Goal: Task Accomplishment & Management: Use online tool/utility

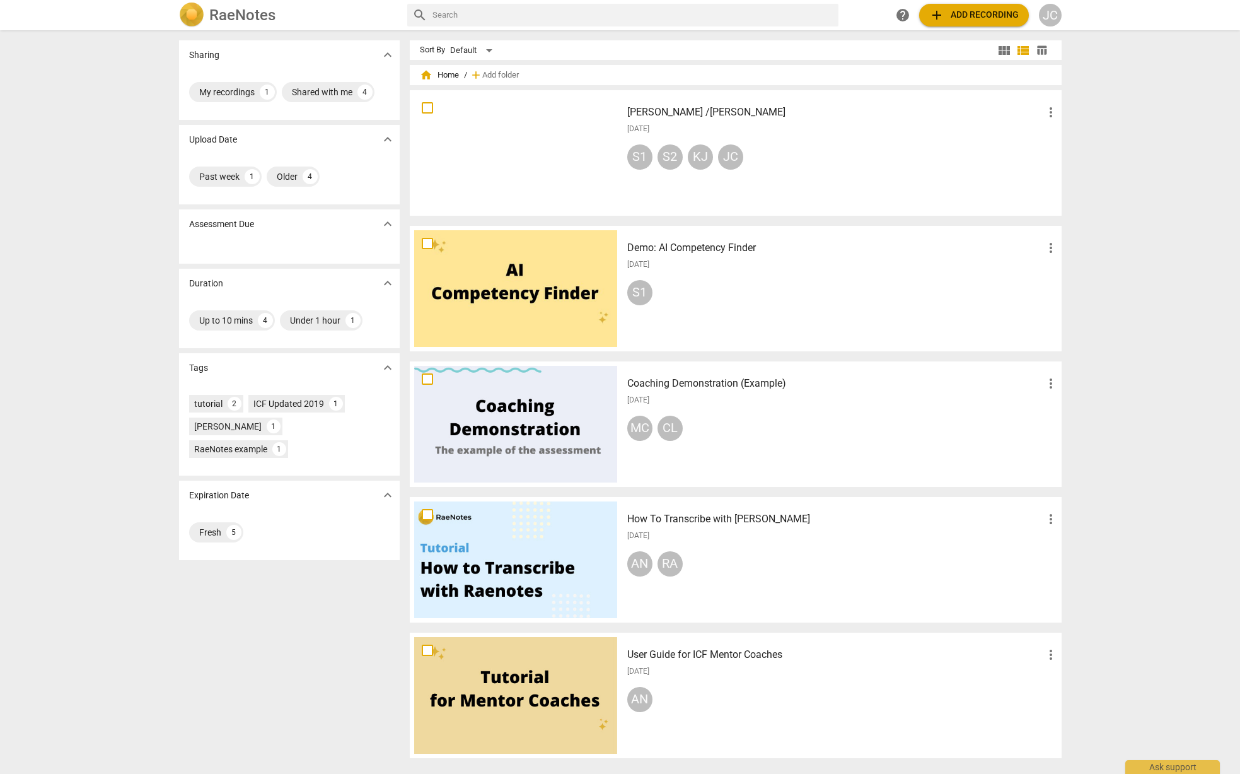
click at [979, 19] on span "add Add recording" at bounding box center [974, 15] width 90 height 15
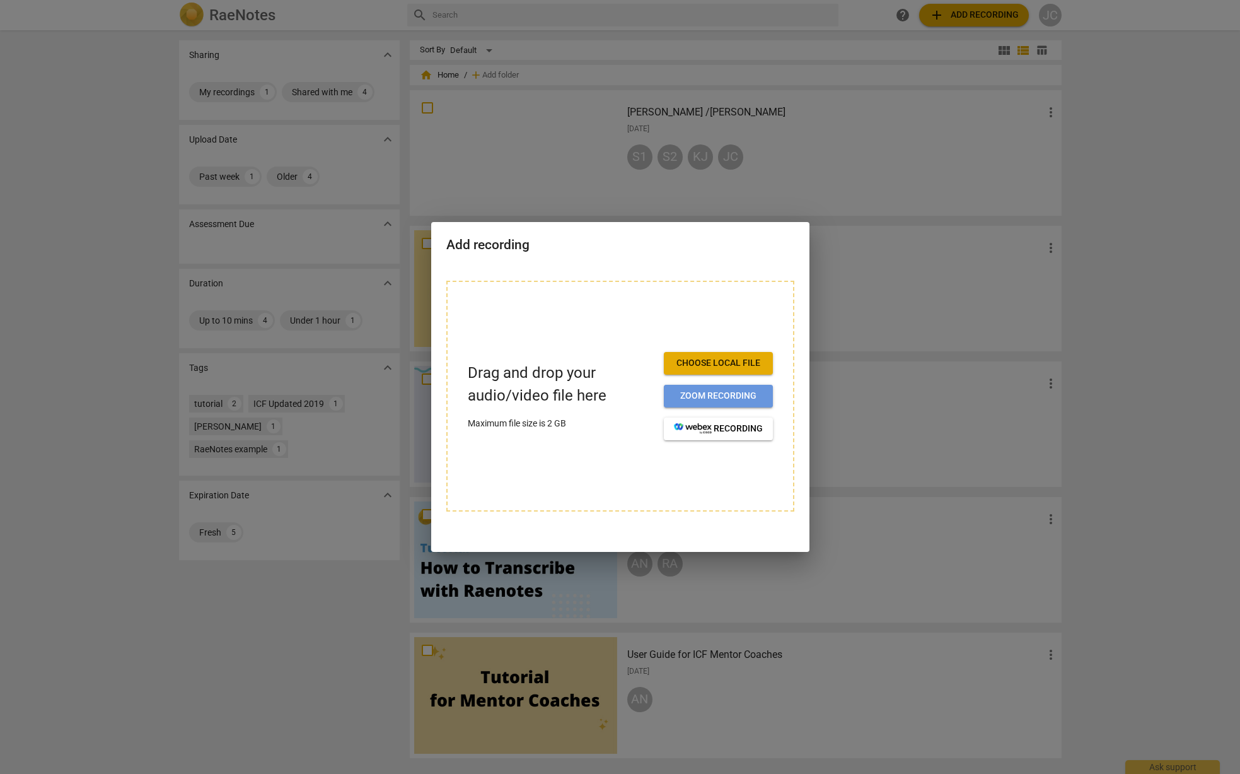
click at [717, 398] on span "Zoom recording" at bounding box center [718, 396] width 89 height 13
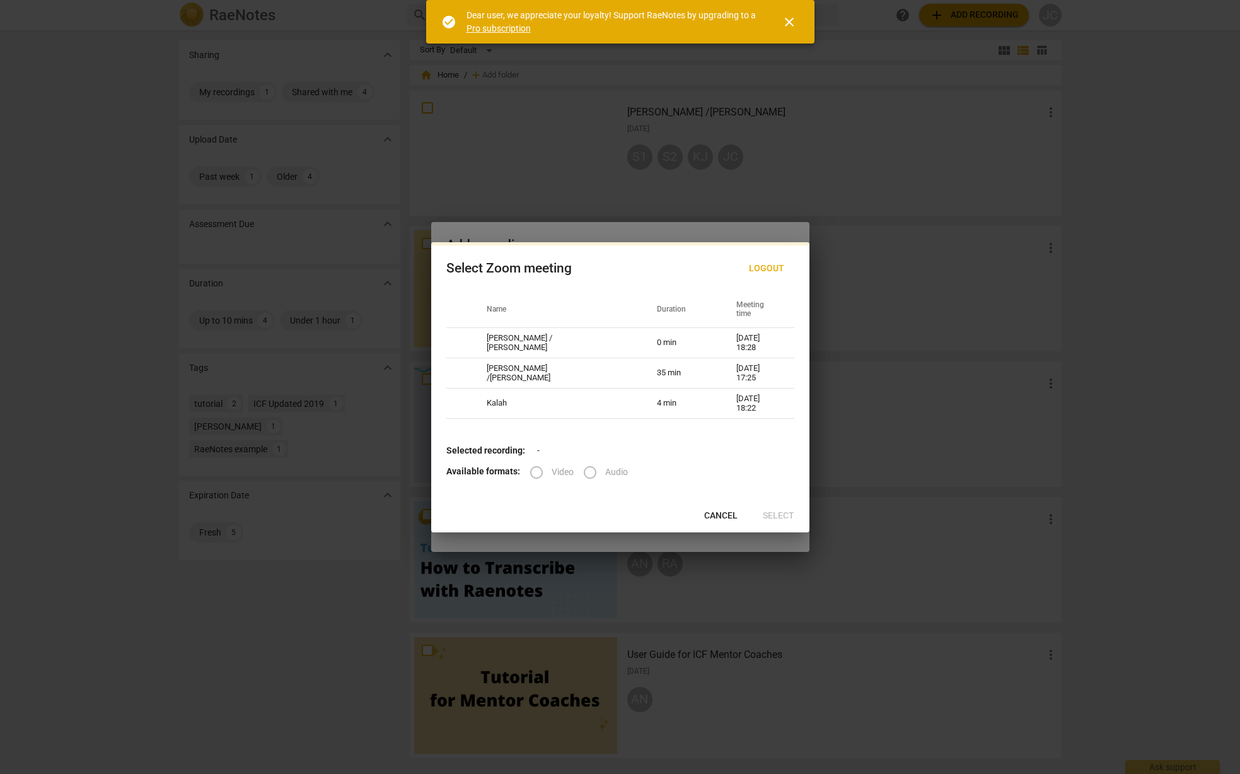
drag, startPoint x: 640, startPoint y: 236, endPoint x: 390, endPoint y: 243, distance: 249.7
click at [376, 245] on div at bounding box center [620, 387] width 1240 height 774
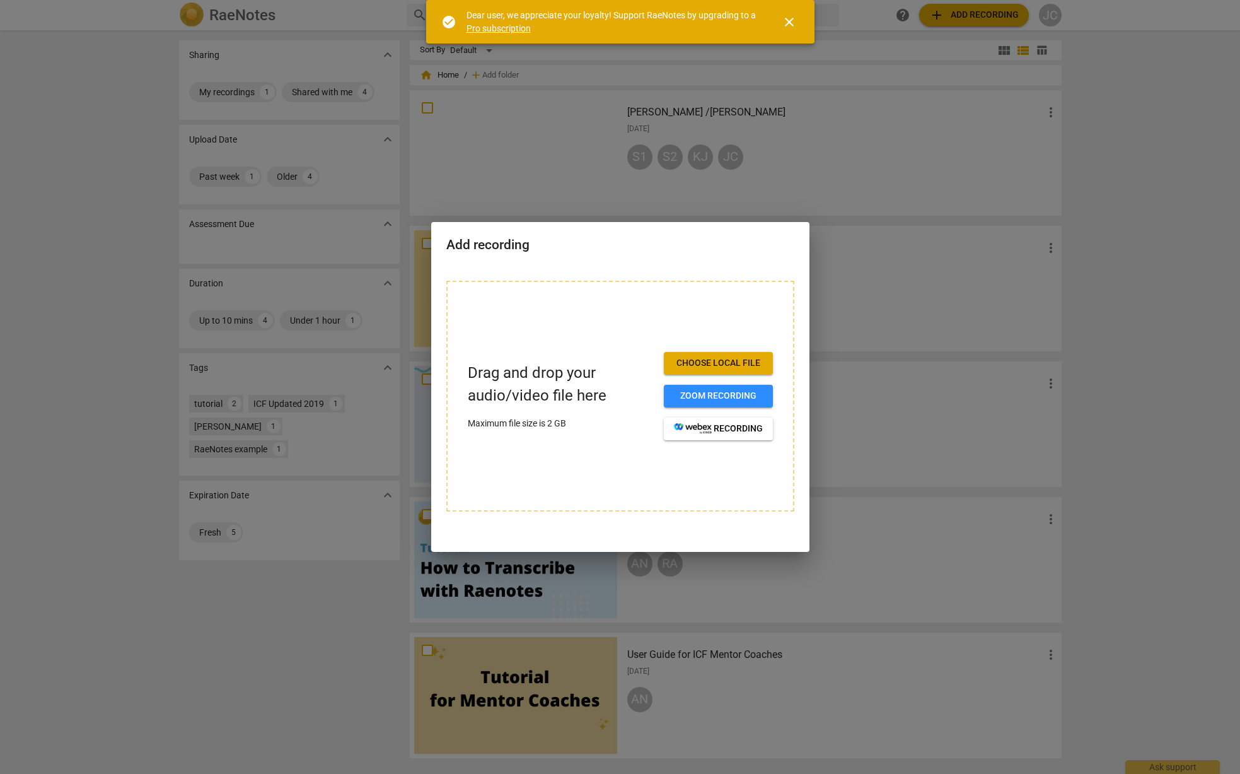
click at [797, 20] on span "close" at bounding box center [789, 21] width 30 height 15
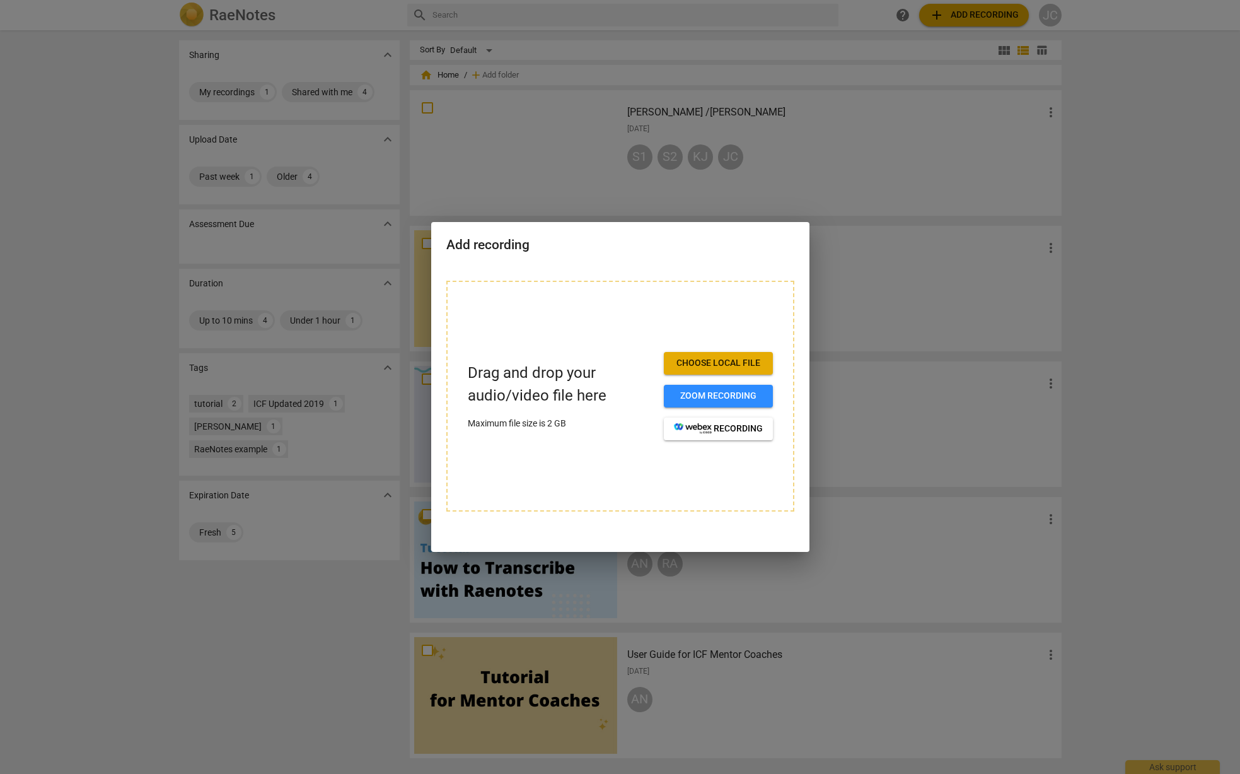
drag, startPoint x: 649, startPoint y: 229, endPoint x: 592, endPoint y: 241, distance: 58.0
click at [592, 241] on div "Add recording" at bounding box center [620, 243] width 378 height 43
click at [709, 400] on span "Zoom recording" at bounding box center [718, 396] width 89 height 13
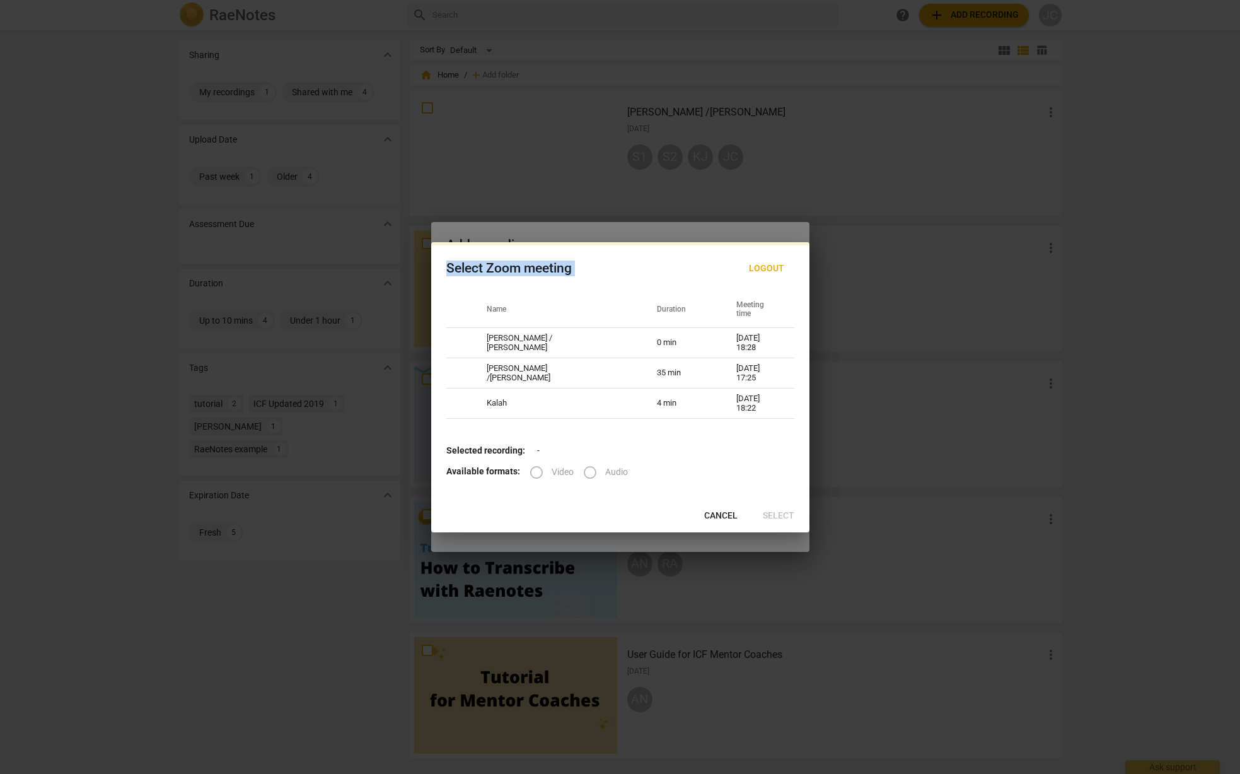
drag, startPoint x: 639, startPoint y: 224, endPoint x: 574, endPoint y: 244, distance: 67.4
click at [574, 244] on div "Select Zoom meeting Logout Name Duration Meeting time [PERSON_NAME] / [PERSON_N…" at bounding box center [620, 387] width 1240 height 774
click at [551, 406] on td "Kalah" at bounding box center [557, 403] width 170 height 30
radio input "true"
click at [530, 471] on input "Video" at bounding box center [536, 472] width 30 height 30
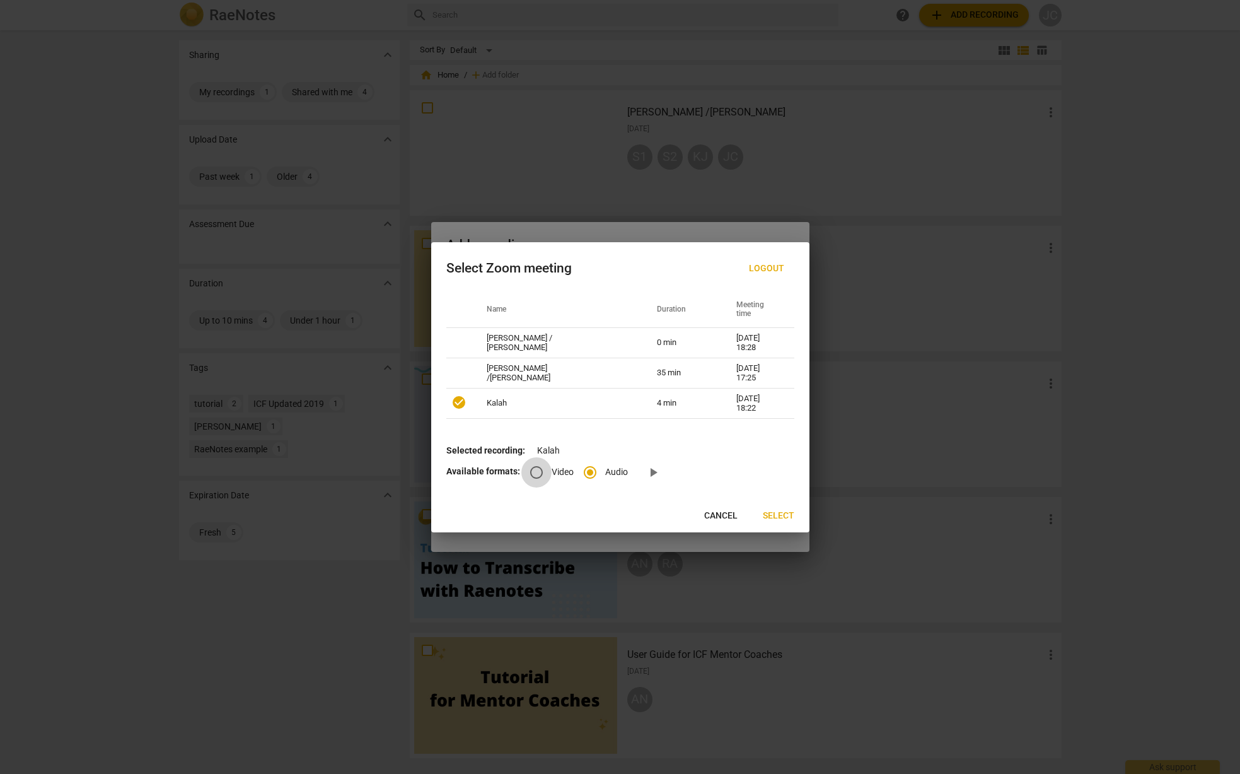
radio input "true"
click at [772, 514] on span "Select" at bounding box center [779, 515] width 32 height 13
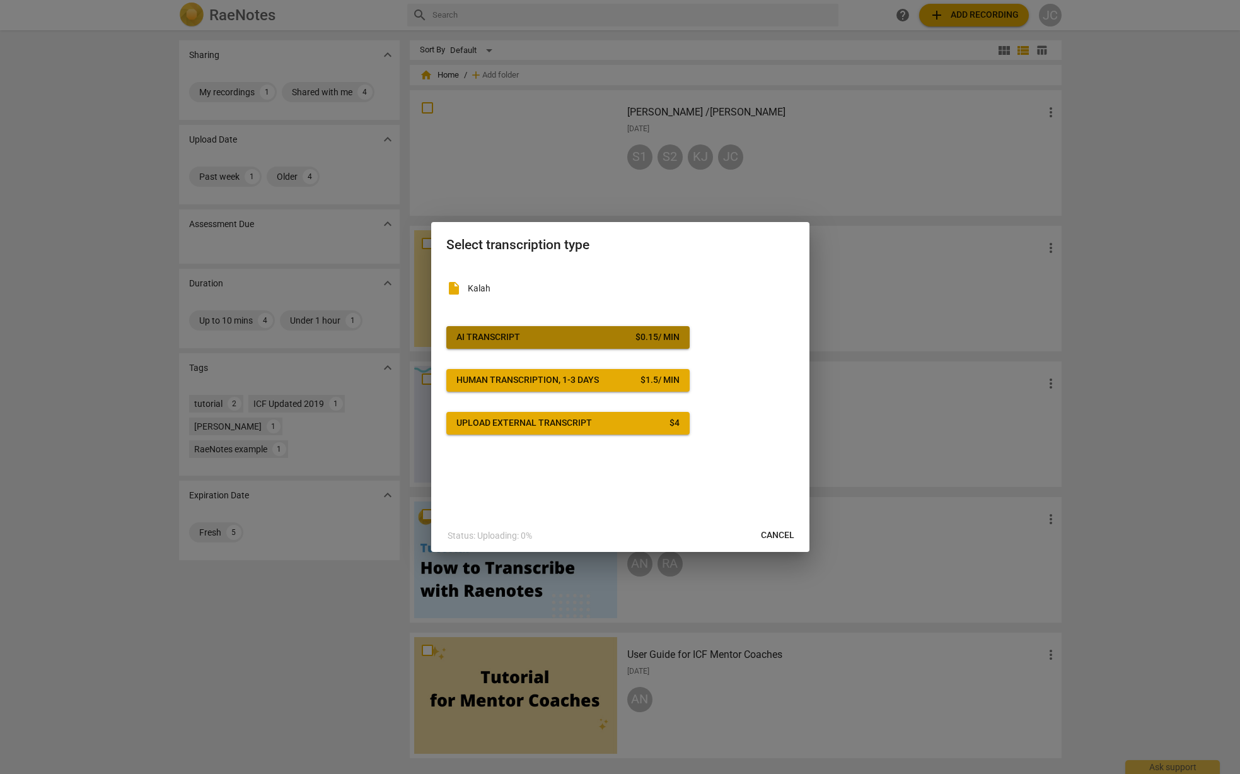
click at [544, 333] on span "AI Transcript $ 0.15 / min" at bounding box center [567, 337] width 223 height 13
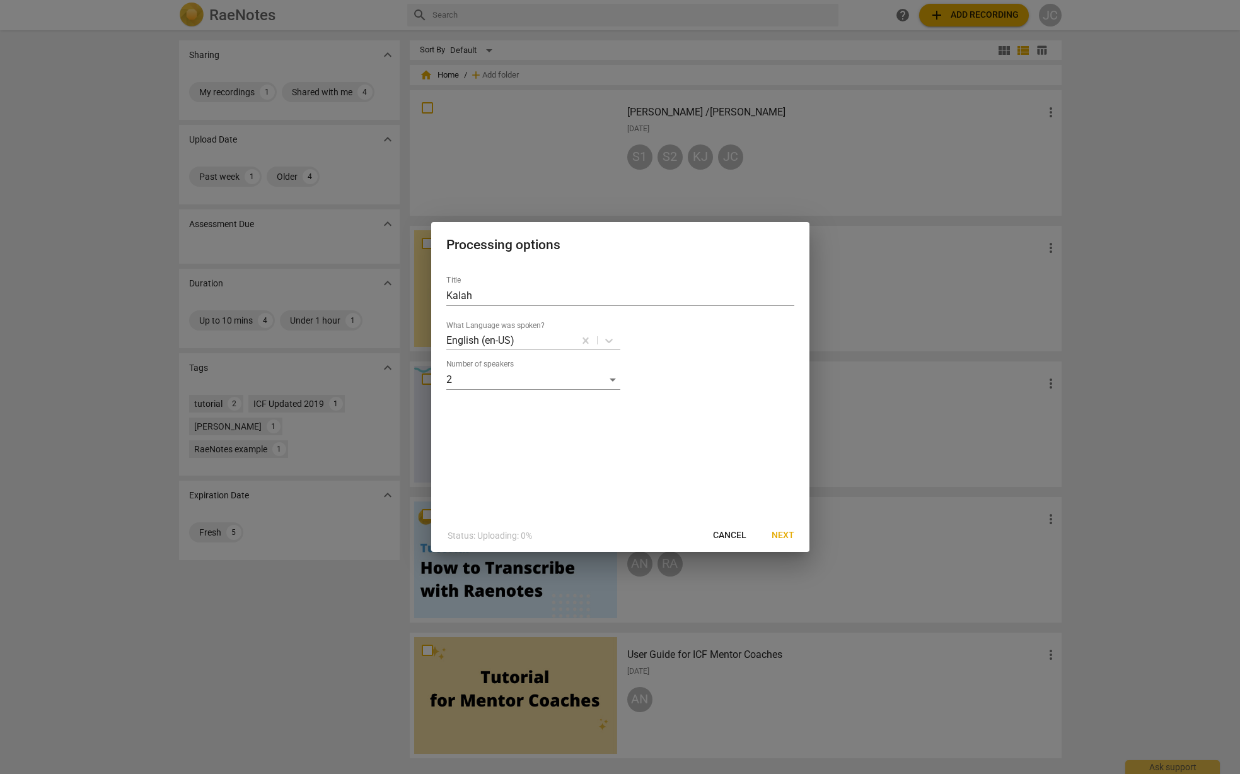
click at [784, 535] on span "Next" at bounding box center [783, 535] width 23 height 13
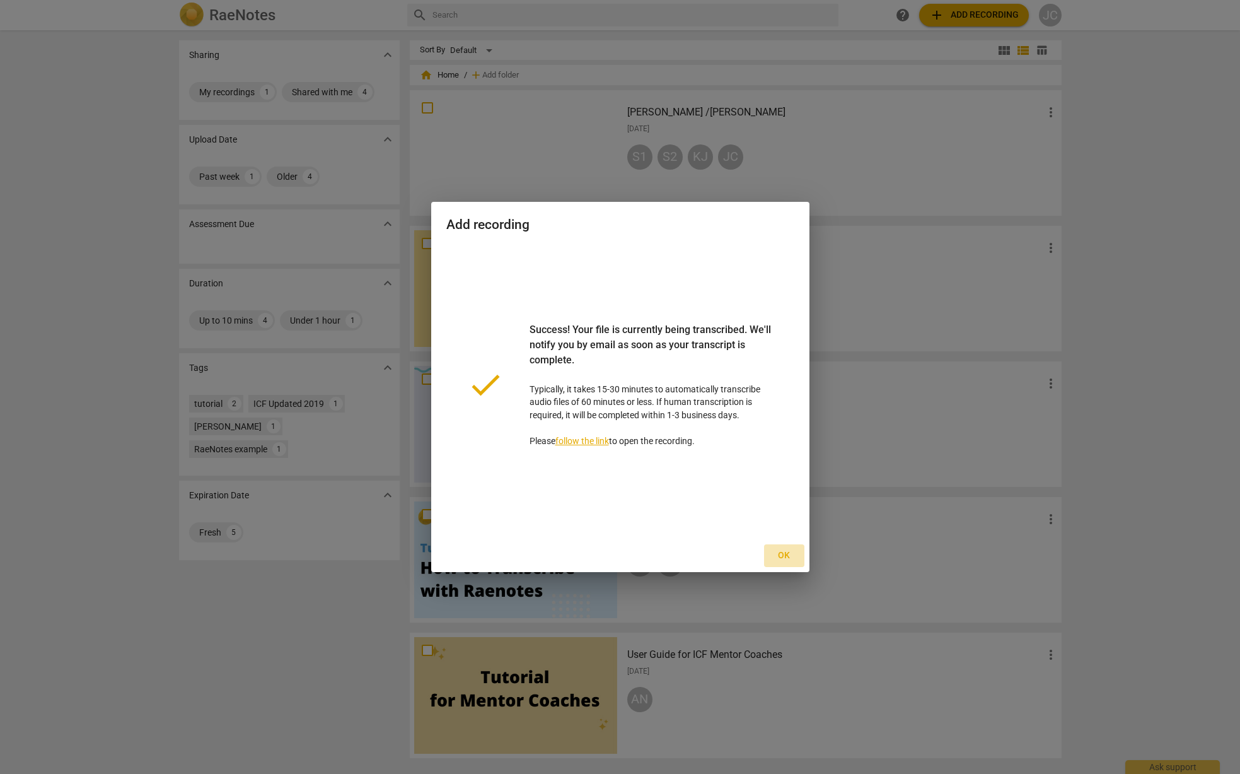
click at [781, 560] on span "Ok" at bounding box center [784, 555] width 20 height 13
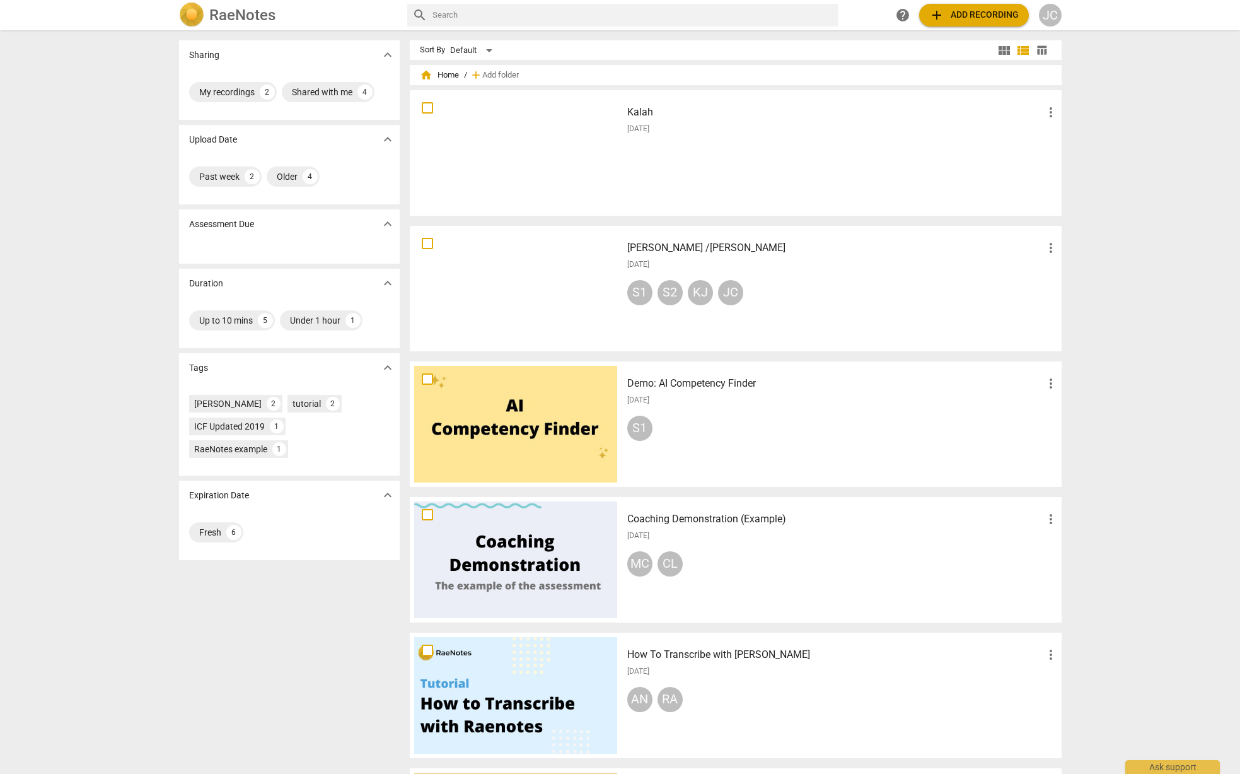
click at [499, 156] on div at bounding box center [515, 153] width 203 height 117
